Goal: Check status: Check status

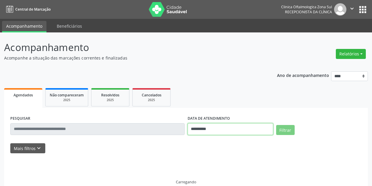
click at [227, 127] on input "**********" at bounding box center [231, 129] width 86 height 12
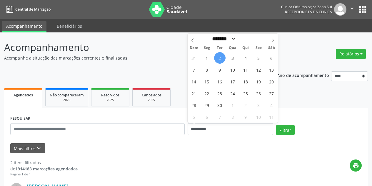
click at [221, 58] on span "2" at bounding box center [219, 57] width 11 height 11
type input "**********"
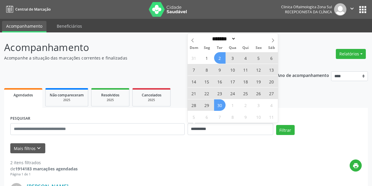
click at [221, 106] on span "30" at bounding box center [219, 104] width 11 height 11
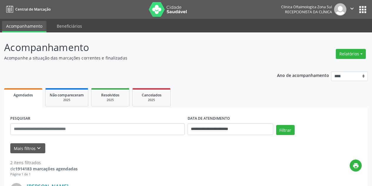
click at [323, 132] on div "Filtrar" at bounding box center [319, 132] width 89 height 14
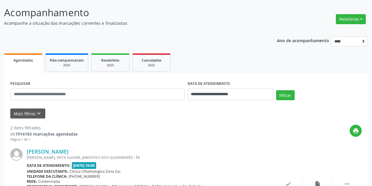
scroll to position [118, 0]
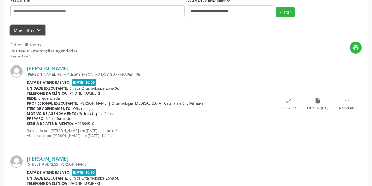
click at [42, 31] on button "Mais filtros keyboard_arrow_down" at bounding box center [27, 30] width 35 height 10
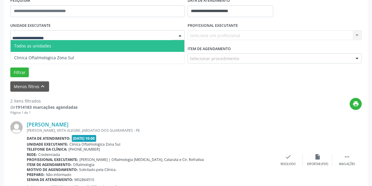
click at [70, 36] on div at bounding box center [97, 35] width 174 height 10
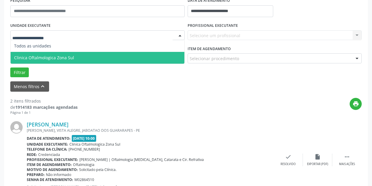
click at [71, 59] on span "Clinica Oftalmologica Zona Sul" at bounding box center [44, 58] width 60 height 6
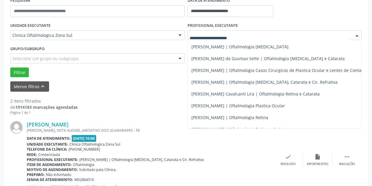
scroll to position [49, 0]
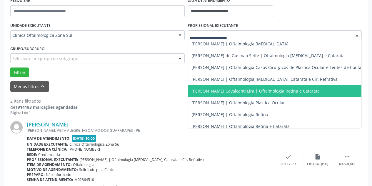
click at [279, 90] on span "[PERSON_NAME] Cavalcanti Lira | Oftalmologia Retina e Catarata" at bounding box center [255, 91] width 128 height 6
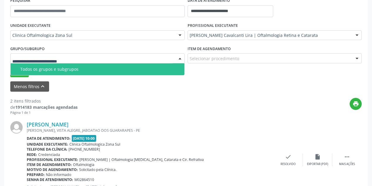
click at [74, 72] on span "Todos os grupos e subgrupos" at bounding box center [98, 69] width 174 height 12
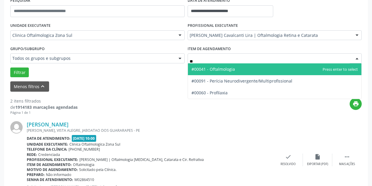
type input "***"
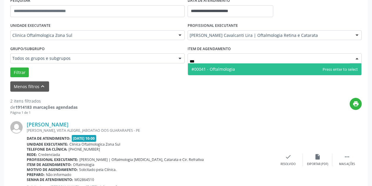
click at [212, 68] on span "#00041 - Oftalmologia" at bounding box center [213, 69] width 44 height 6
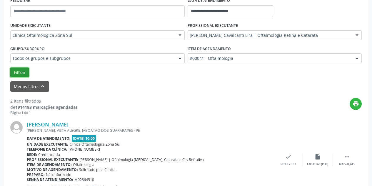
click at [22, 73] on button "Filtrar" at bounding box center [19, 72] width 19 height 10
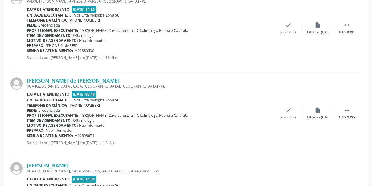
scroll to position [1350, 0]
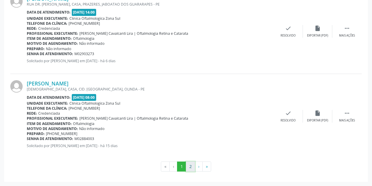
click at [191, 167] on button "2" at bounding box center [190, 166] width 9 height 10
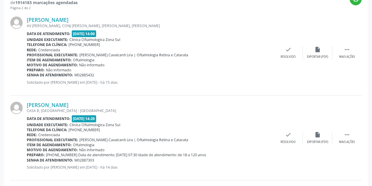
scroll to position [0, 0]
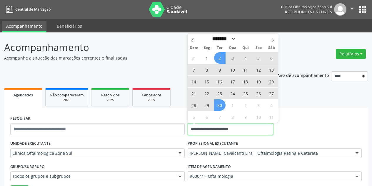
click at [255, 125] on input "**********" at bounding box center [231, 129] width 86 height 12
click at [271, 40] on icon at bounding box center [273, 40] width 4 height 4
select select "*"
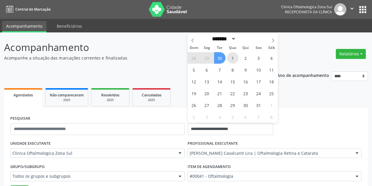
click at [231, 58] on span "1" at bounding box center [232, 57] width 11 height 11
type input "**********"
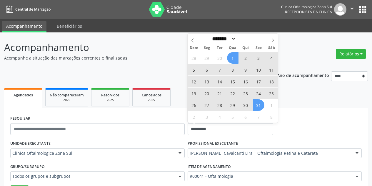
click at [258, 104] on span "31" at bounding box center [258, 104] width 11 height 11
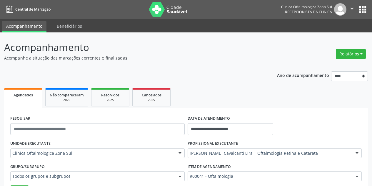
scroll to position [147, 0]
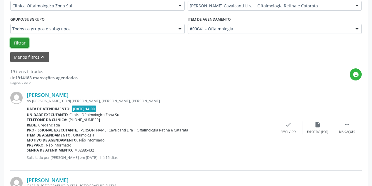
click at [16, 43] on button "Filtrar" at bounding box center [19, 43] width 19 height 10
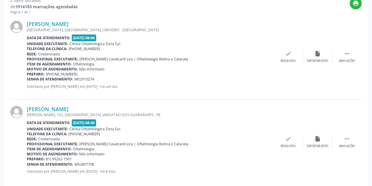
scroll to position [226, 0]
